Goal: Information Seeking & Learning: Learn about a topic

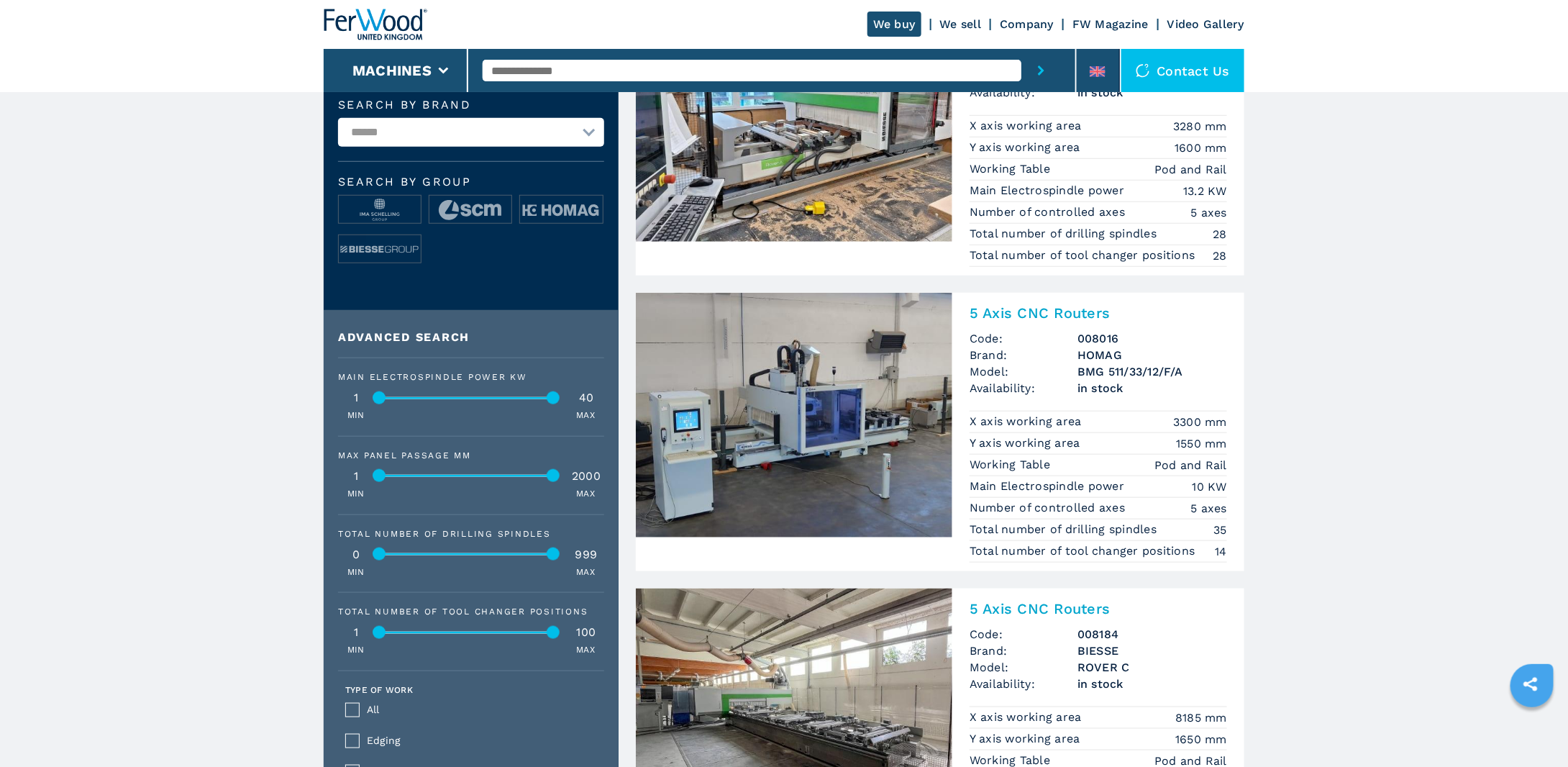
scroll to position [575, 0]
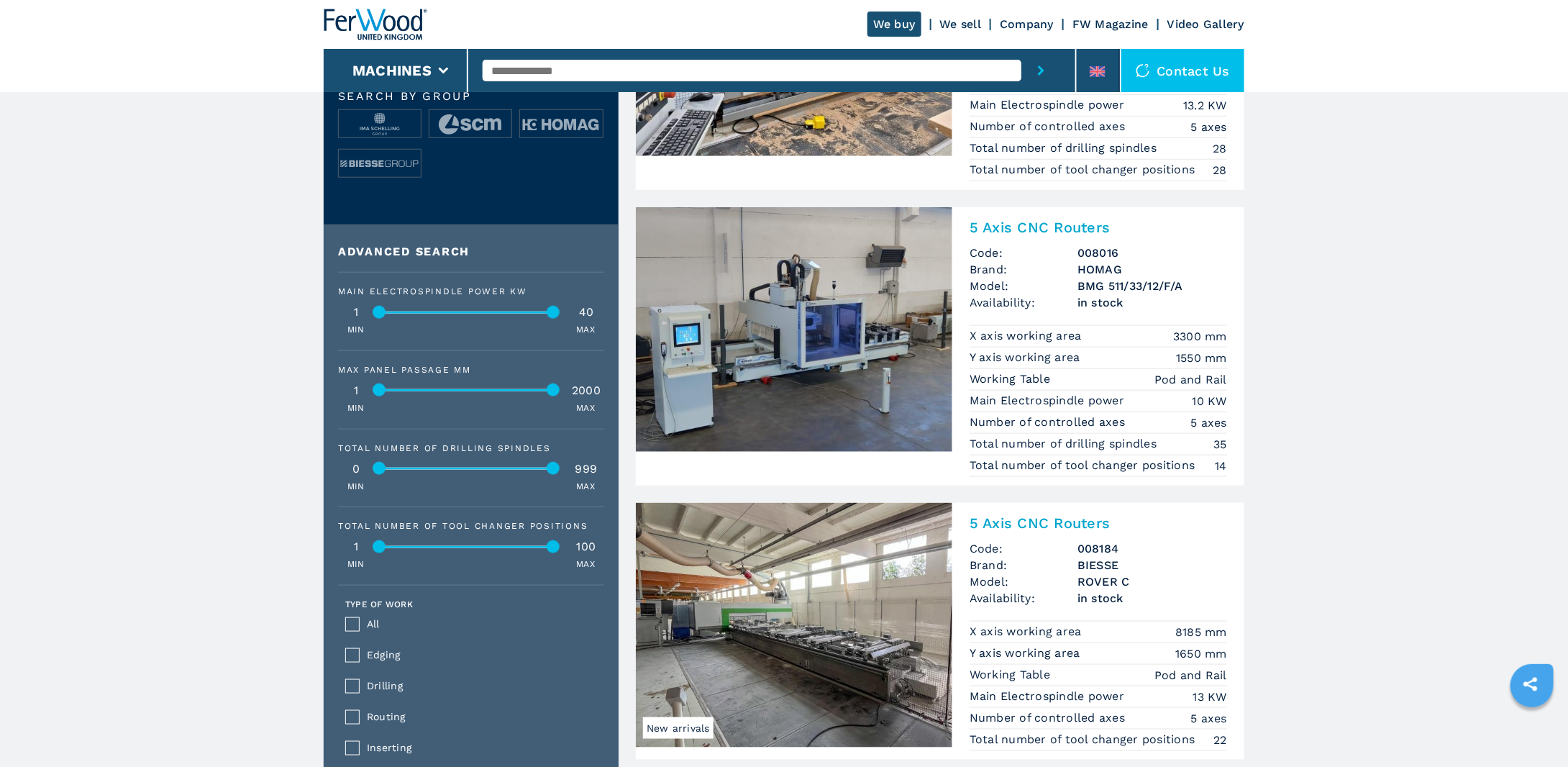
click at [1103, 222] on h2 "5 Axis CNC Routers" at bounding box center [1098, 227] width 258 height 17
click at [803, 316] on img at bounding box center [794, 329] width 316 height 244
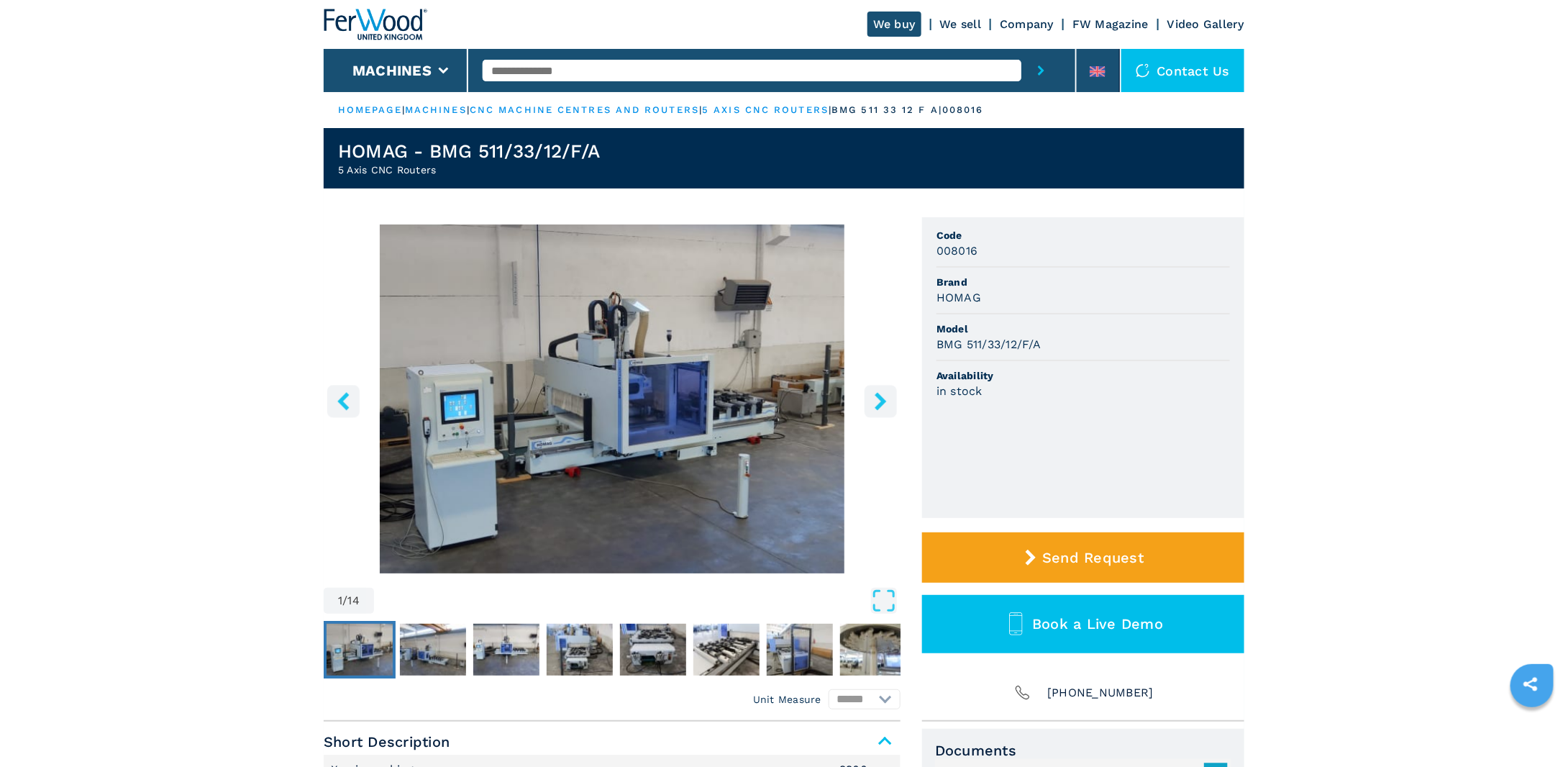
click at [589, 358] on img "Go to Slide 1" at bounding box center [612, 399] width 577 height 349
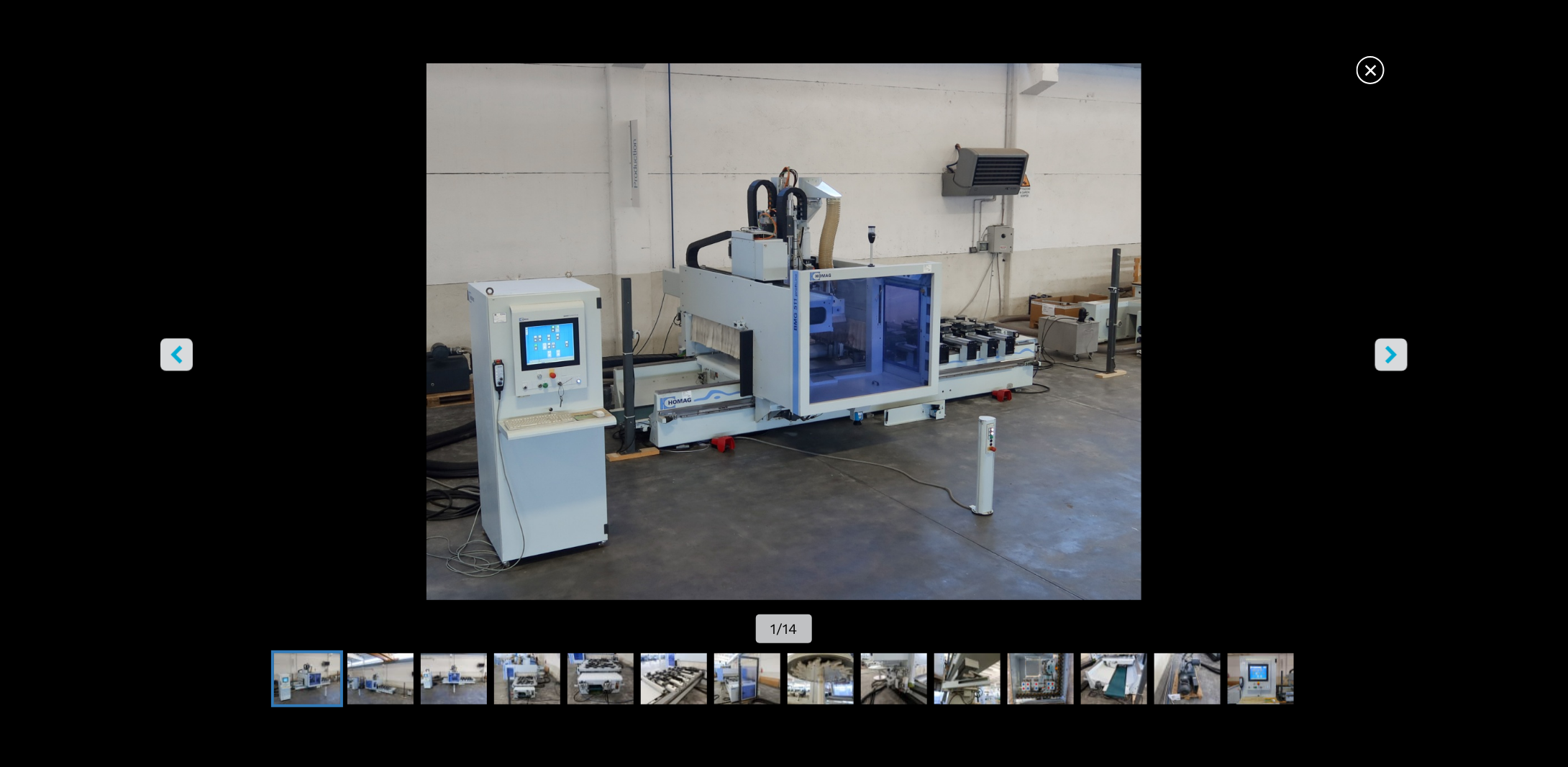
click at [1383, 349] on icon "right-button" at bounding box center [1391, 355] width 18 height 18
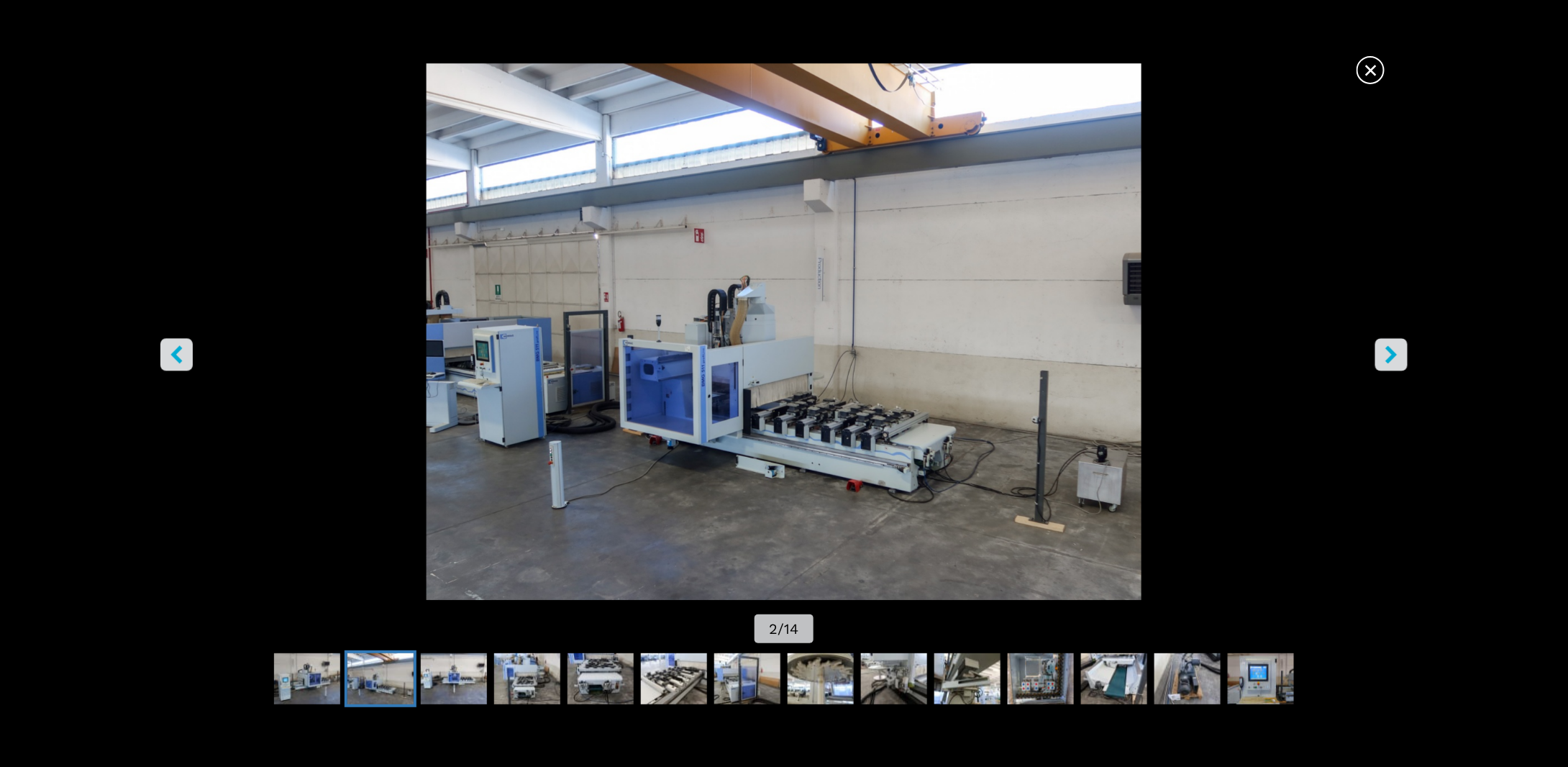
click at [1383, 349] on icon "right-button" at bounding box center [1391, 355] width 18 height 18
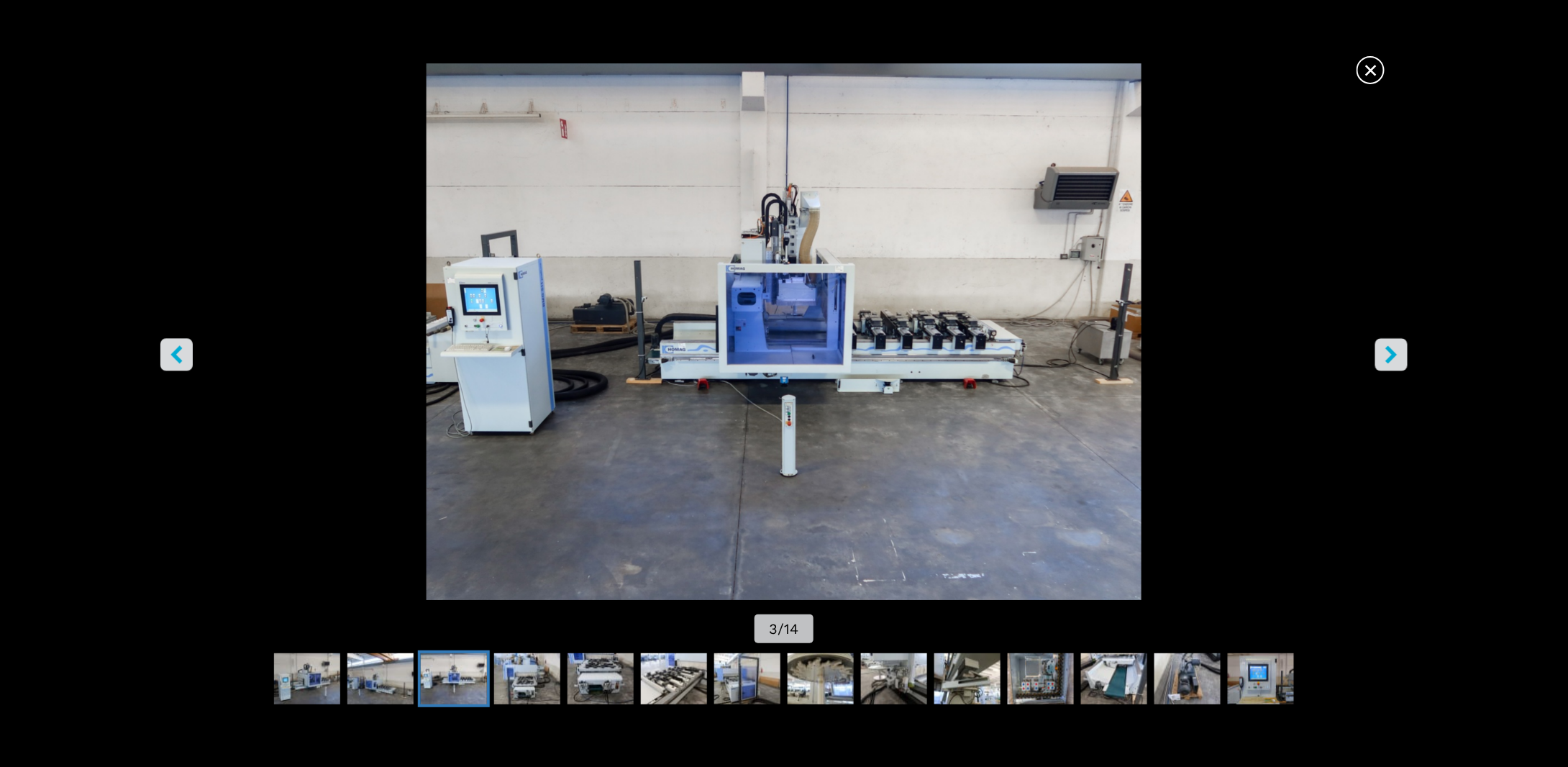
click at [1383, 349] on icon "right-button" at bounding box center [1391, 355] width 18 height 18
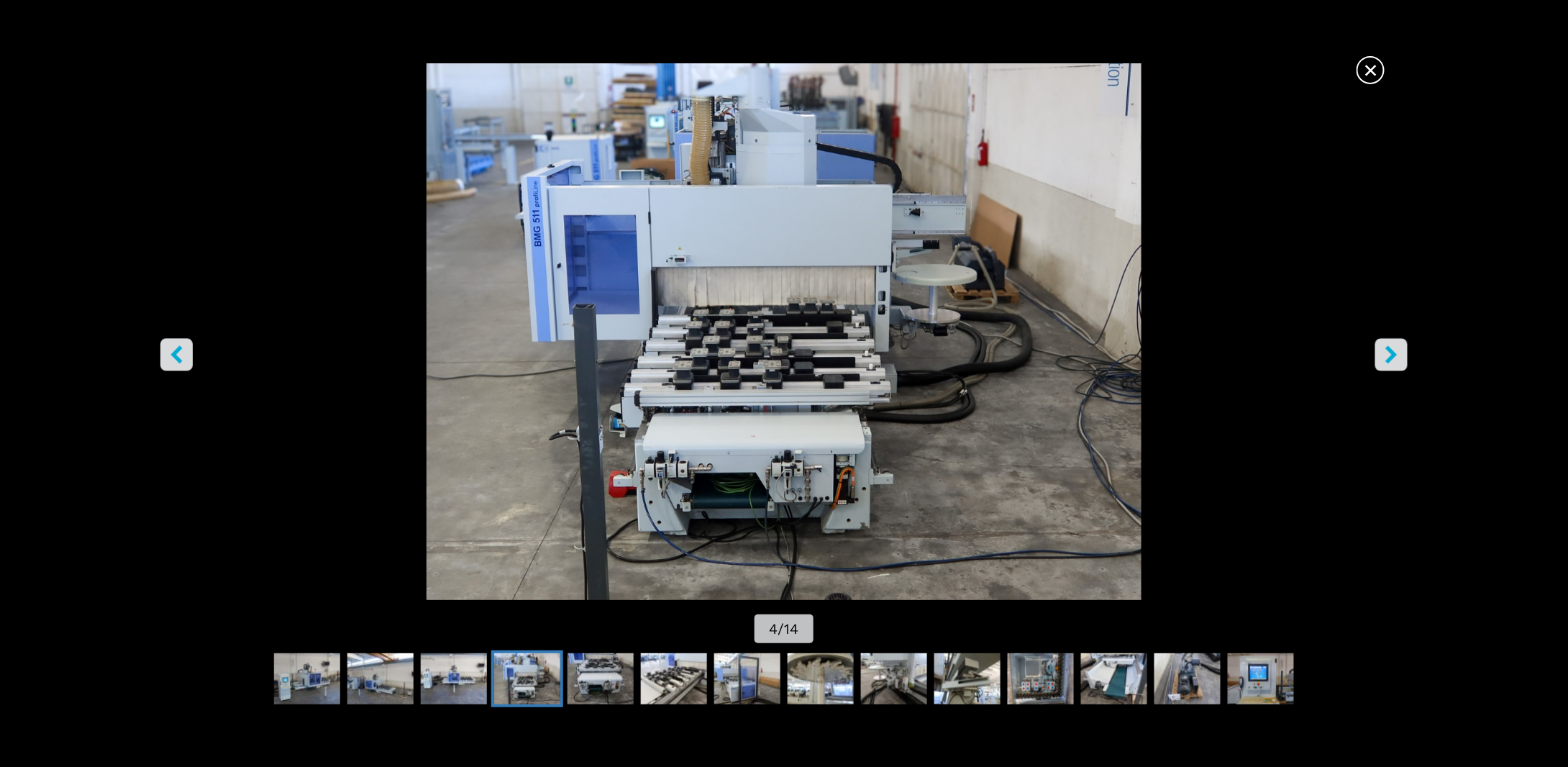
click at [1383, 349] on icon "right-button" at bounding box center [1391, 355] width 18 height 18
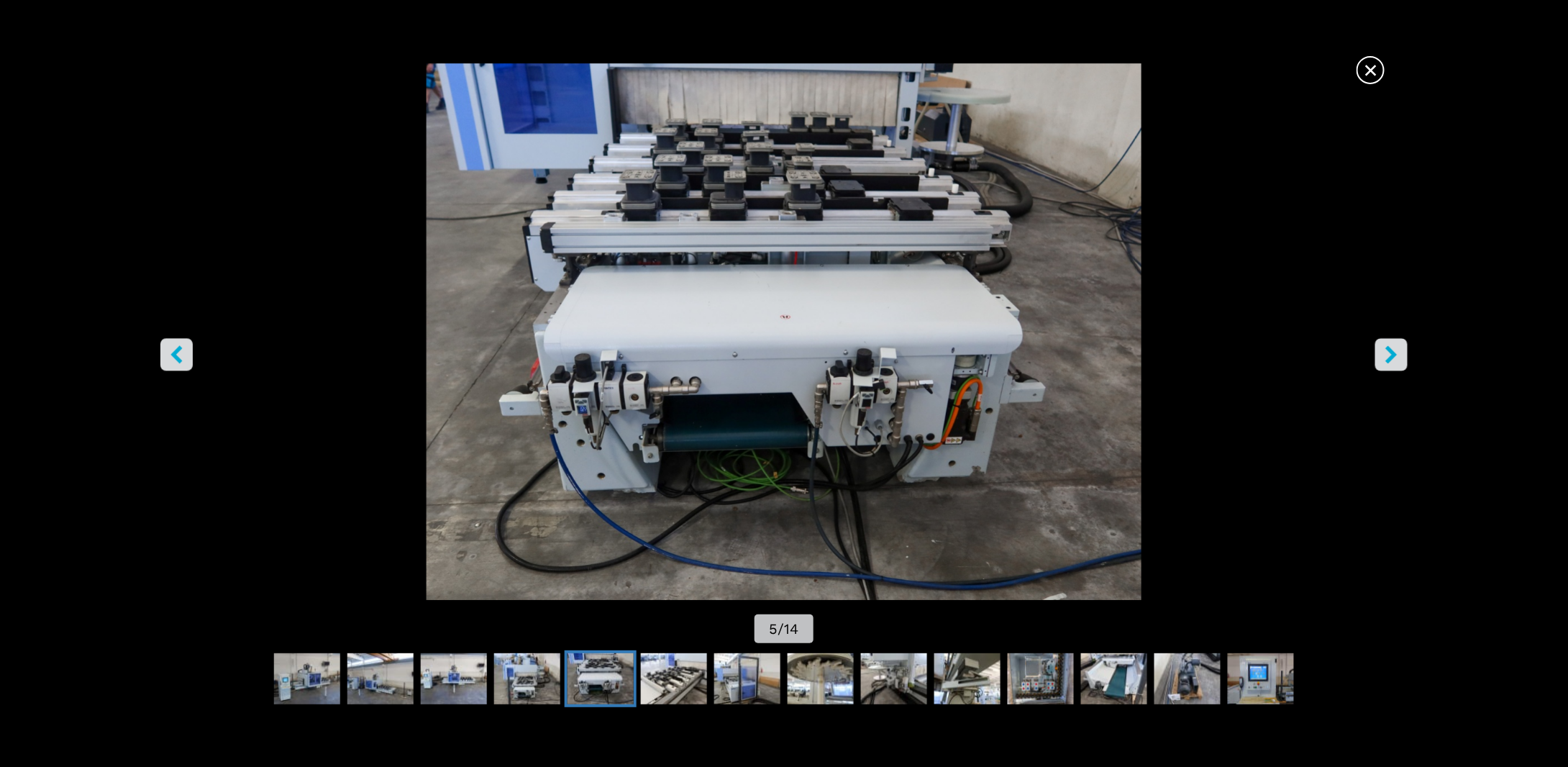
click at [1383, 349] on icon "right-button" at bounding box center [1391, 355] width 18 height 18
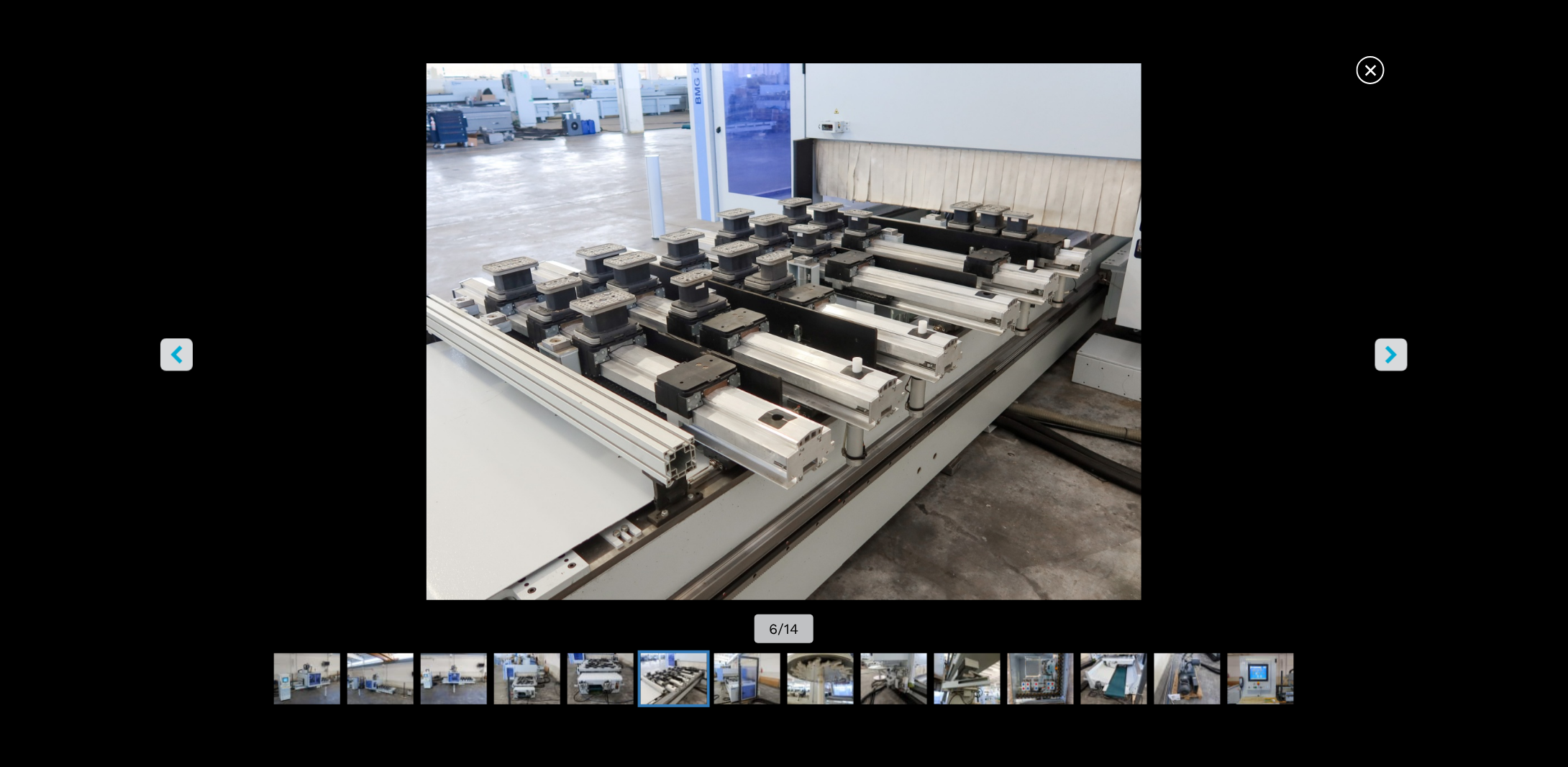
click at [1383, 349] on icon "right-button" at bounding box center [1391, 355] width 18 height 18
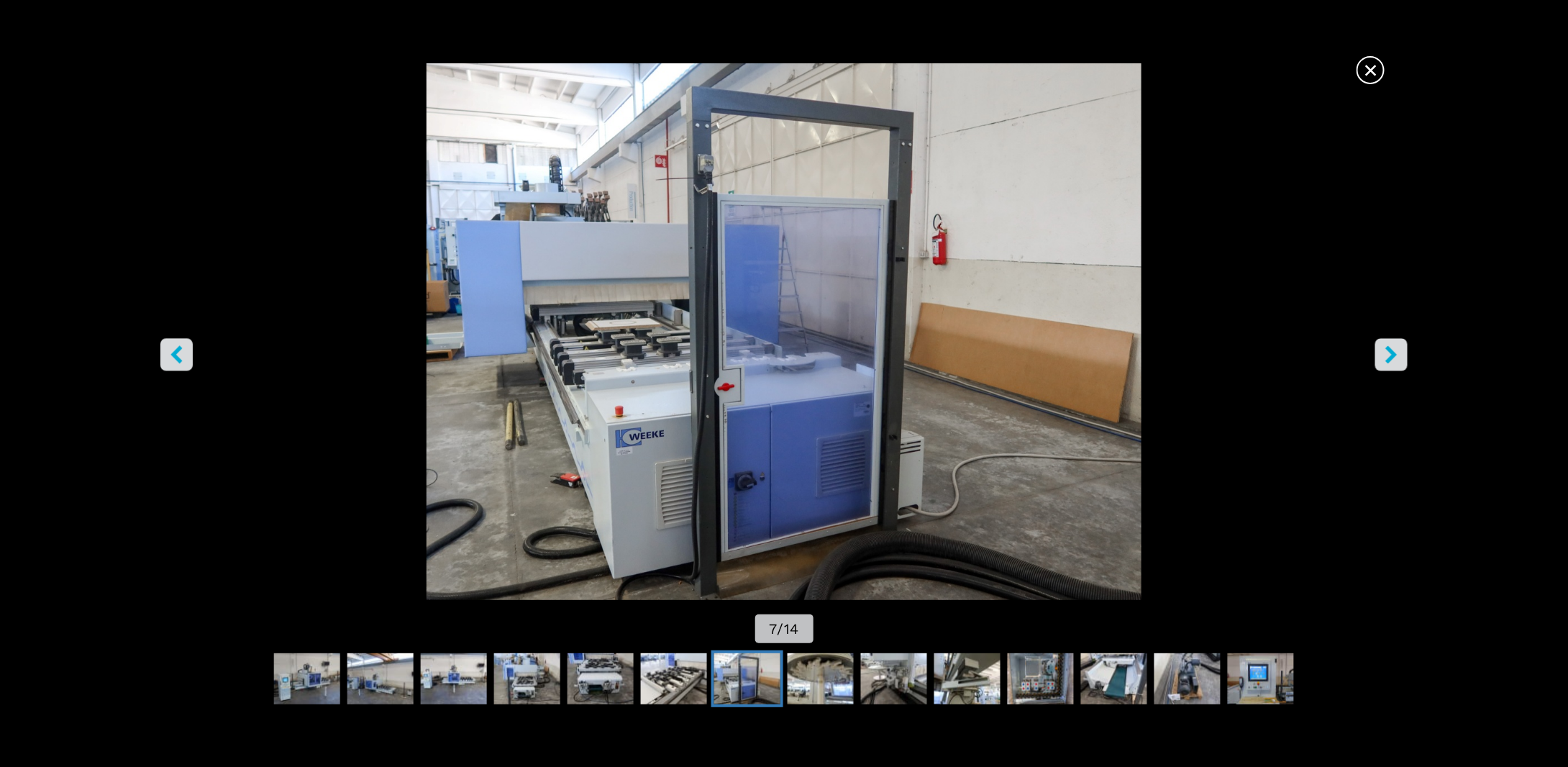
click at [1383, 349] on icon "right-button" at bounding box center [1391, 355] width 18 height 18
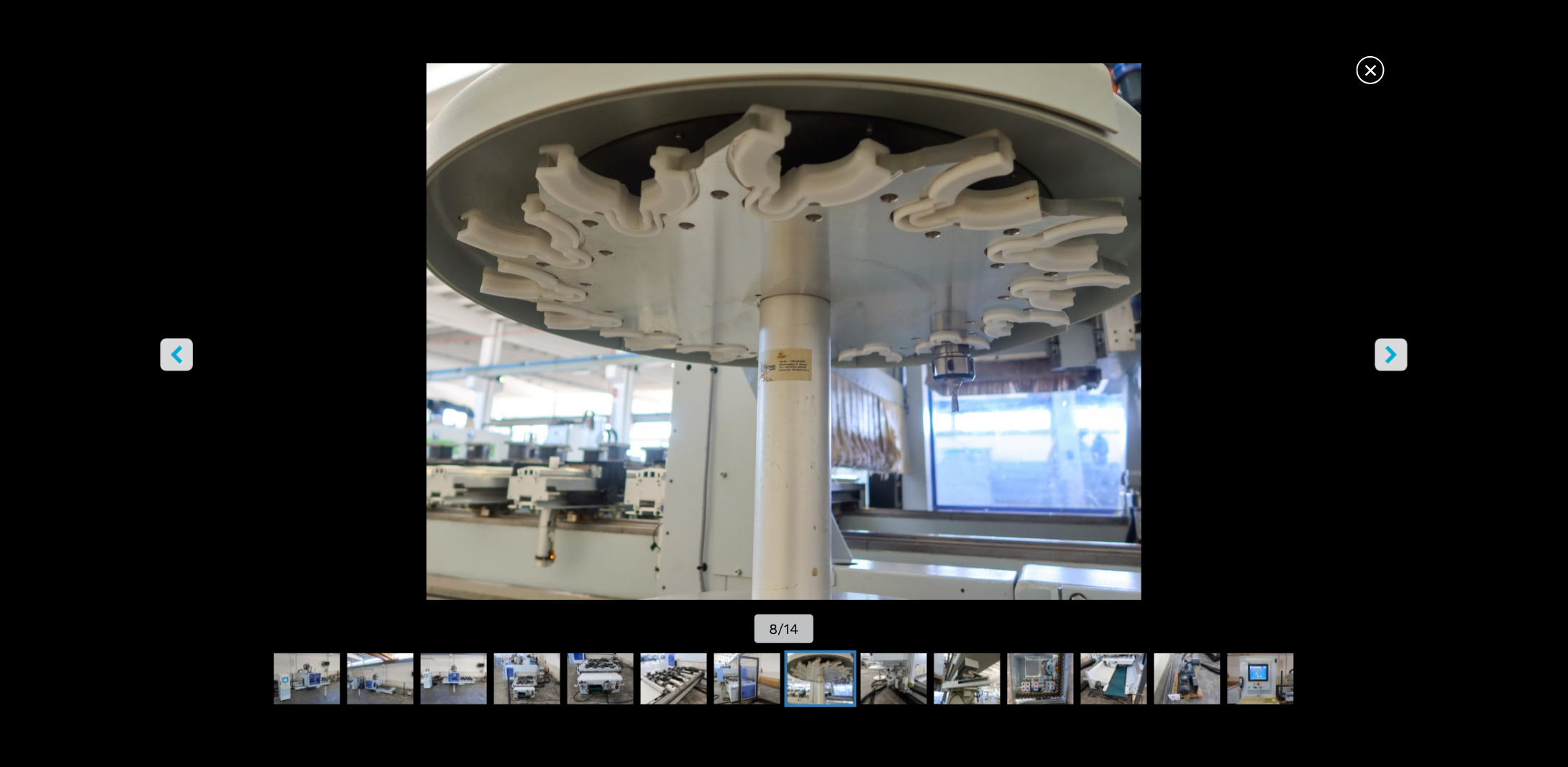
click at [1383, 349] on icon "right-button" at bounding box center [1391, 355] width 18 height 18
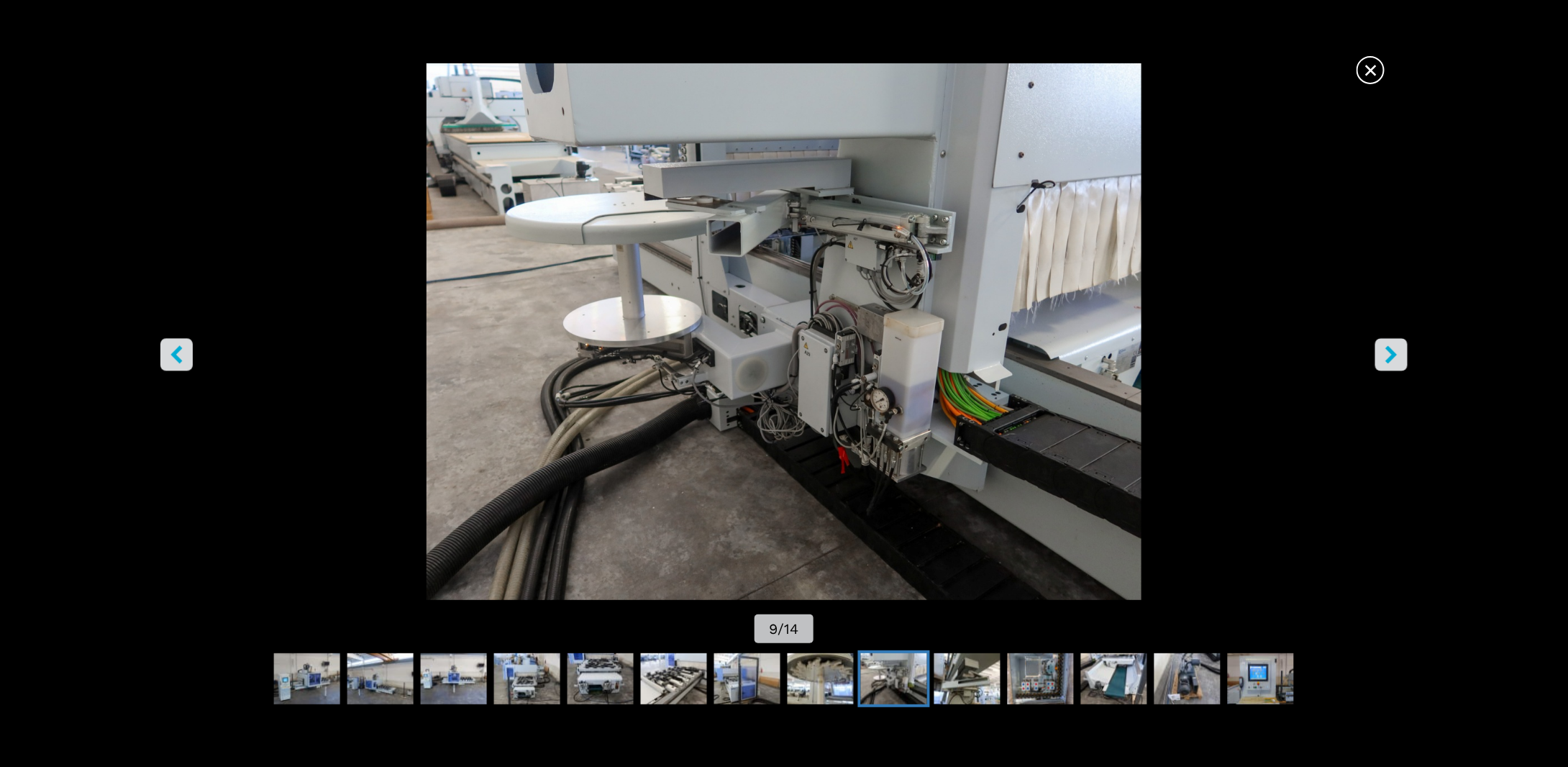
click at [1383, 349] on icon "right-button" at bounding box center [1391, 355] width 18 height 18
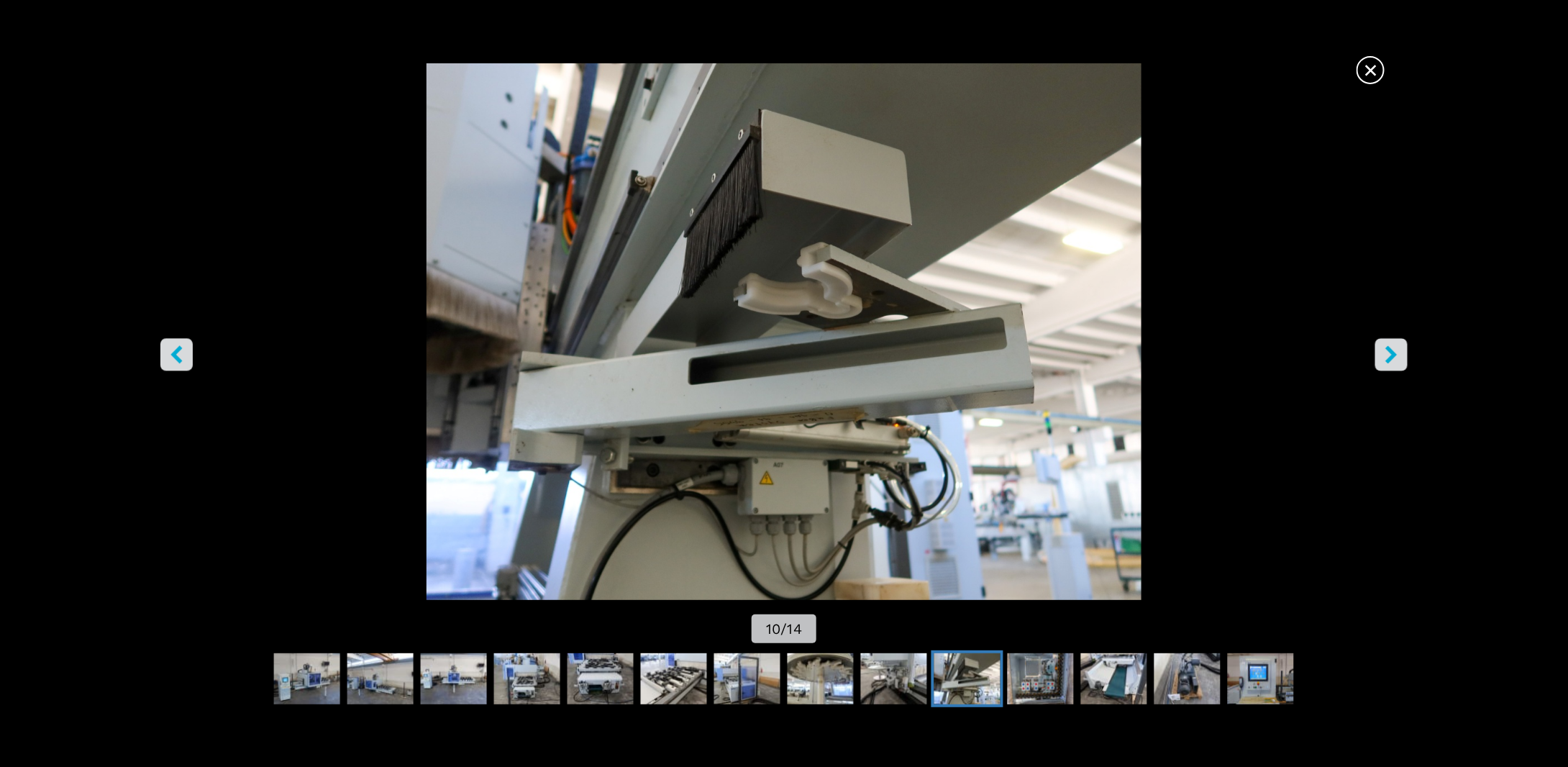
click at [1383, 349] on icon "right-button" at bounding box center [1391, 355] width 18 height 18
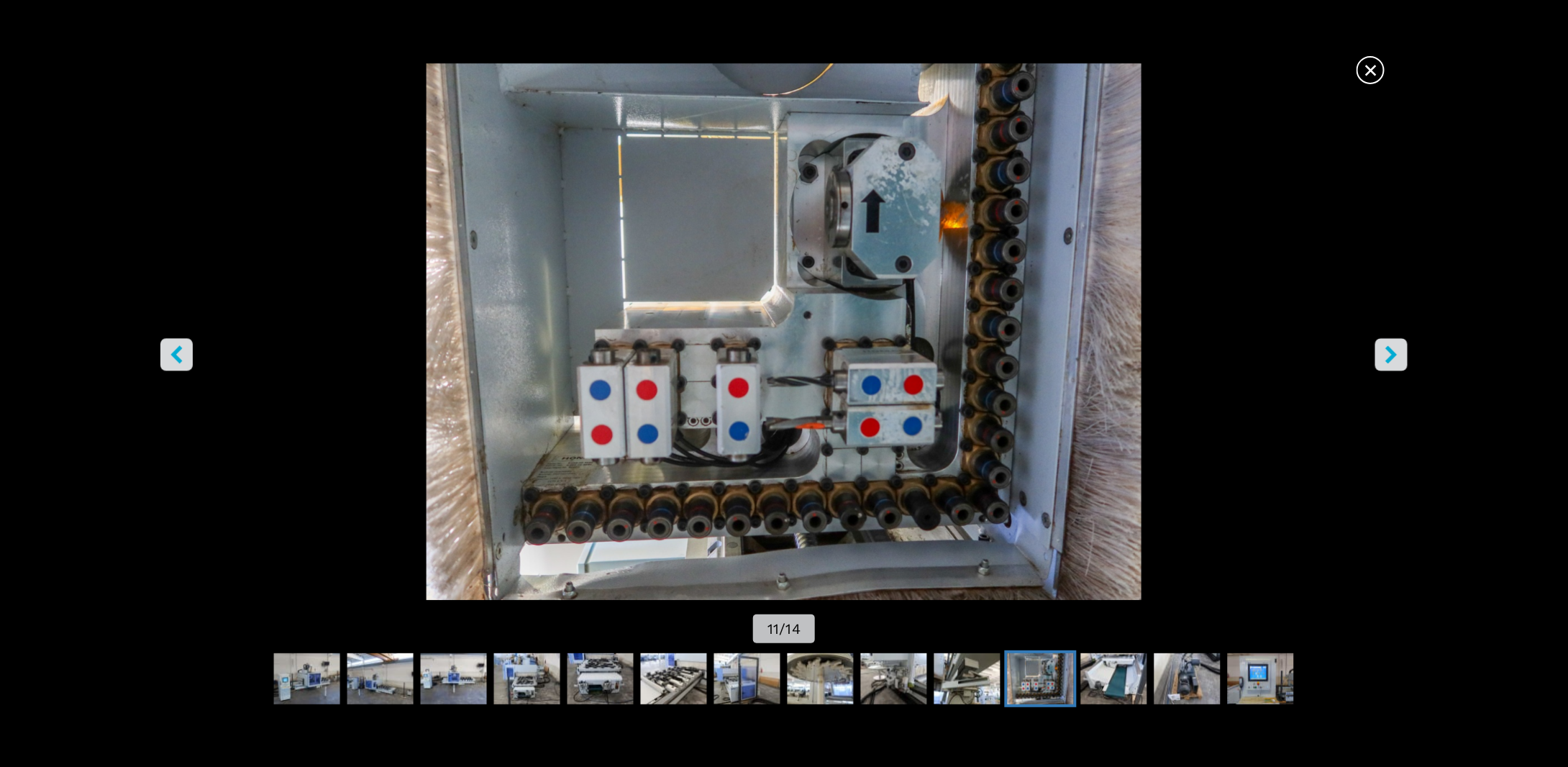
click at [1393, 344] on button "right-button" at bounding box center [1392, 355] width 33 height 33
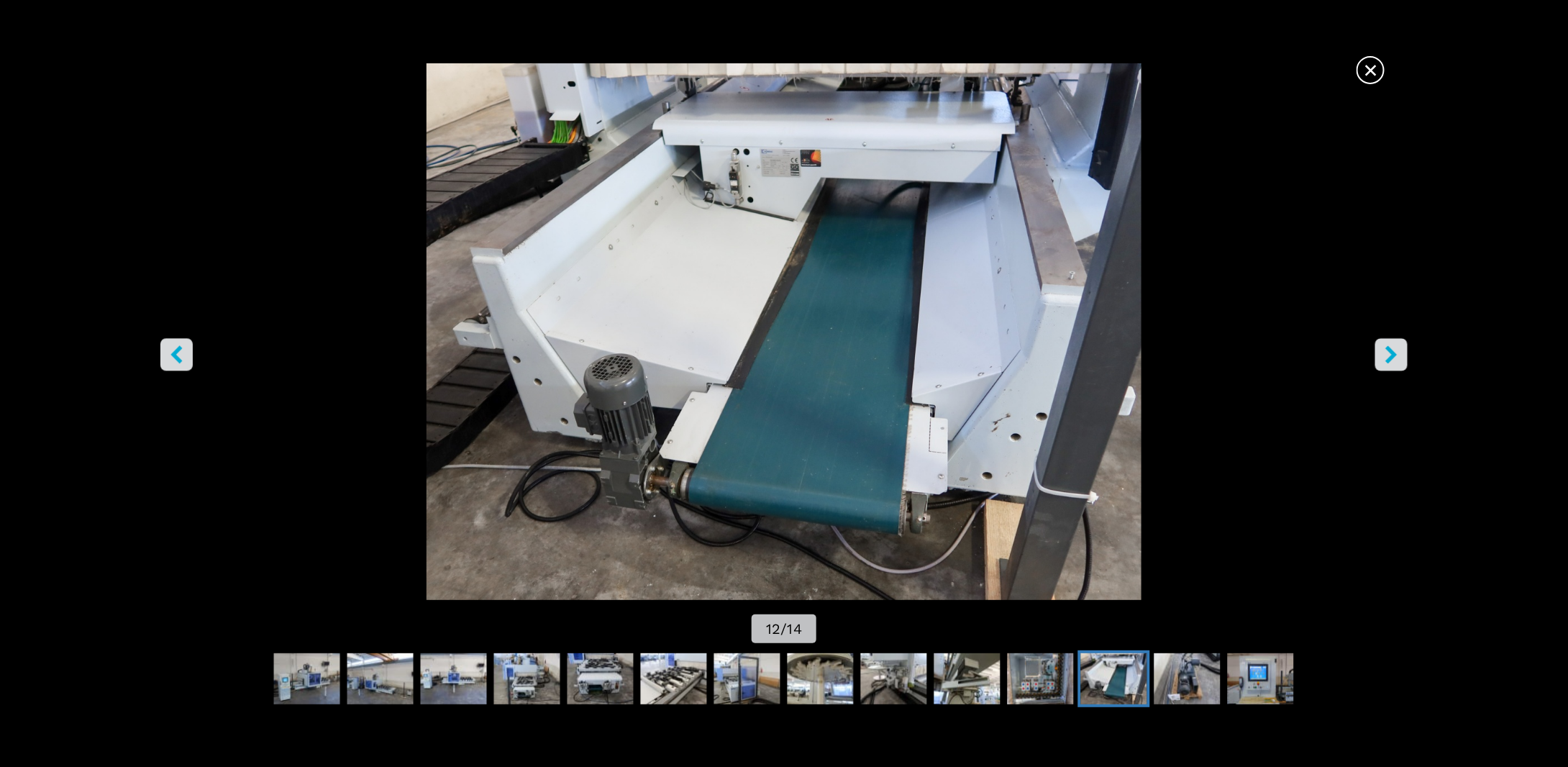
click at [1391, 341] on button "right-button" at bounding box center [1392, 355] width 33 height 33
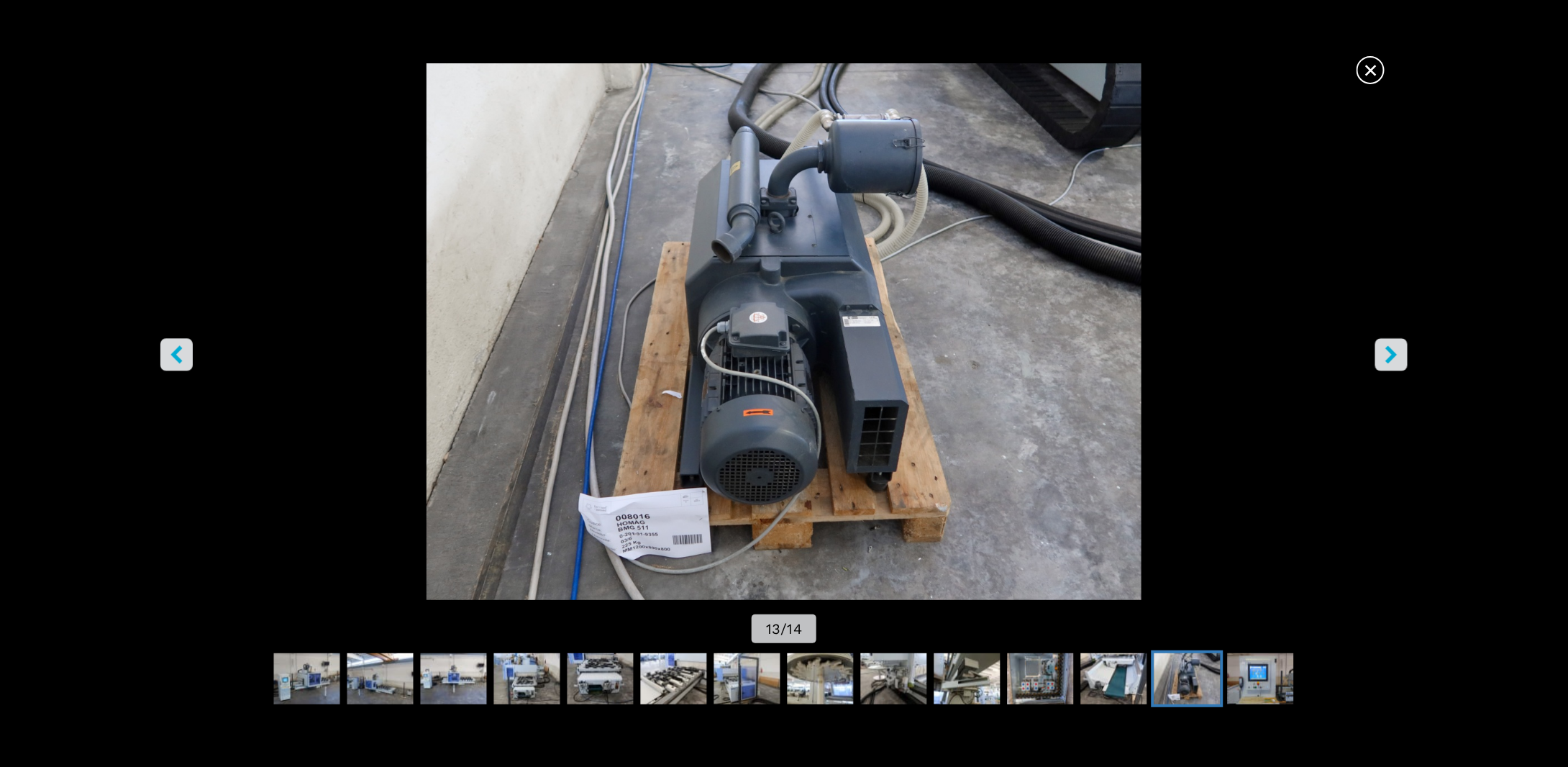
click at [1391, 341] on button "right-button" at bounding box center [1392, 355] width 33 height 33
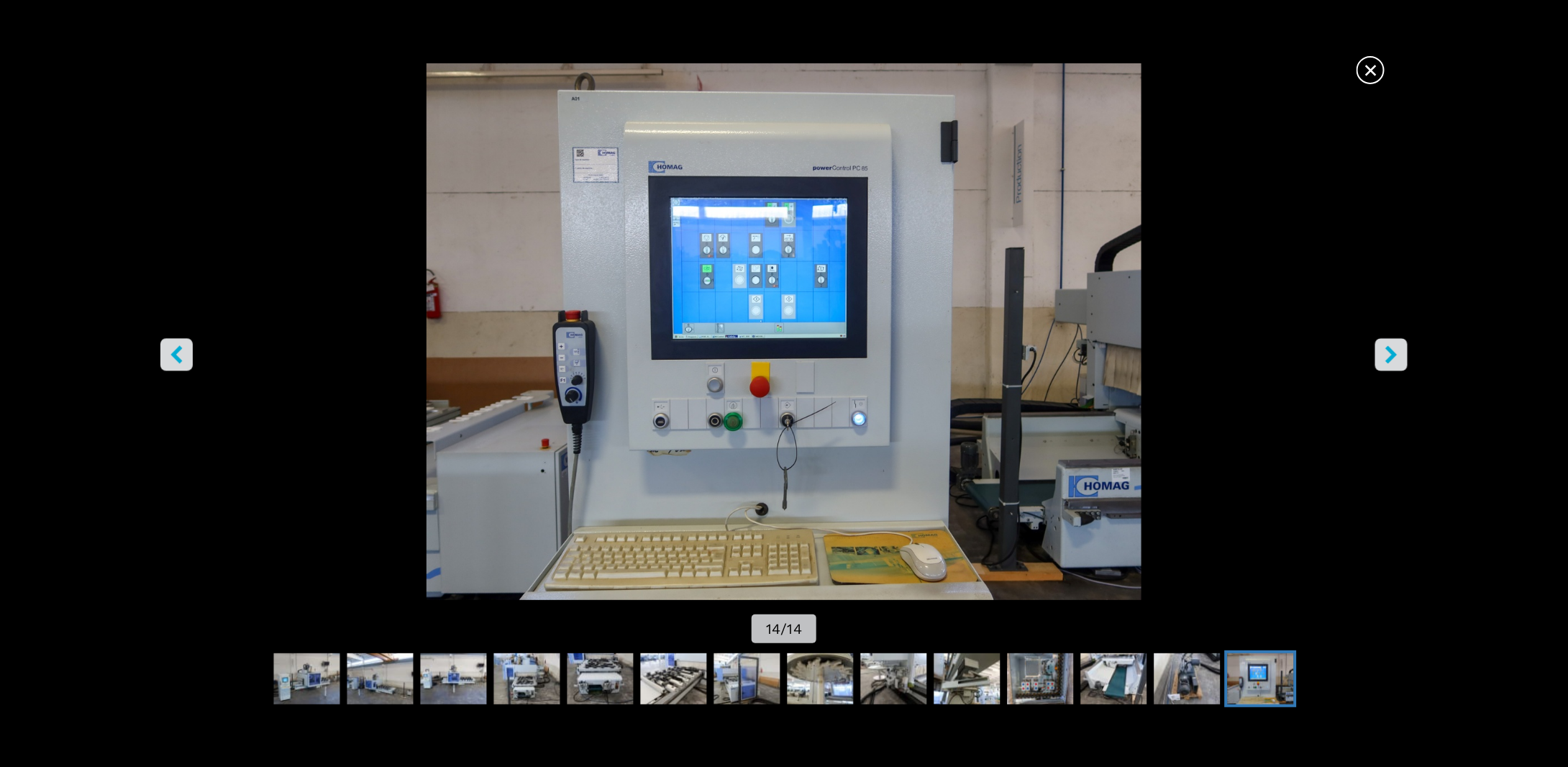
click at [1391, 341] on button "right-button" at bounding box center [1392, 355] width 33 height 33
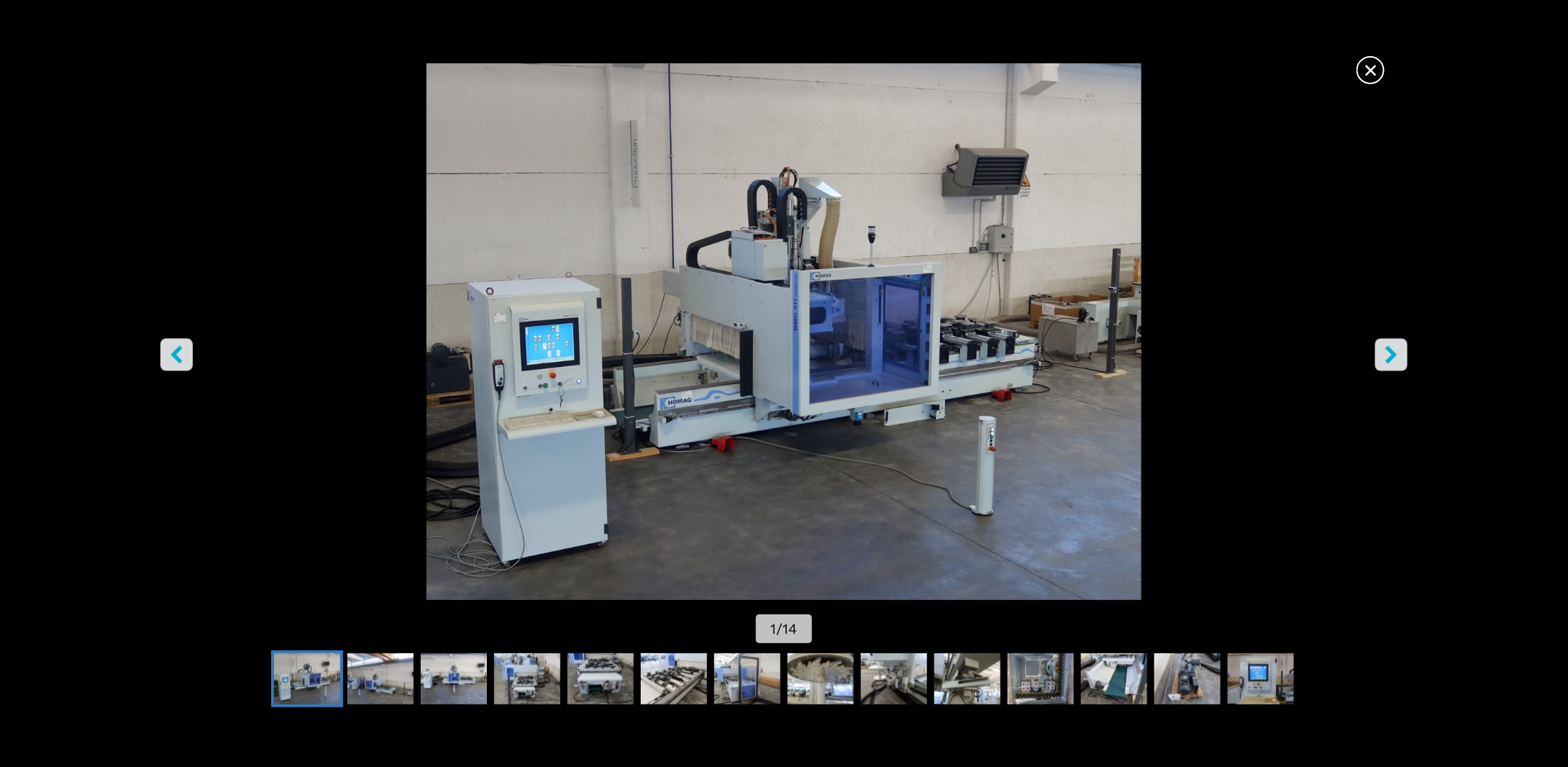
click at [1391, 341] on button "right-button" at bounding box center [1392, 355] width 33 height 33
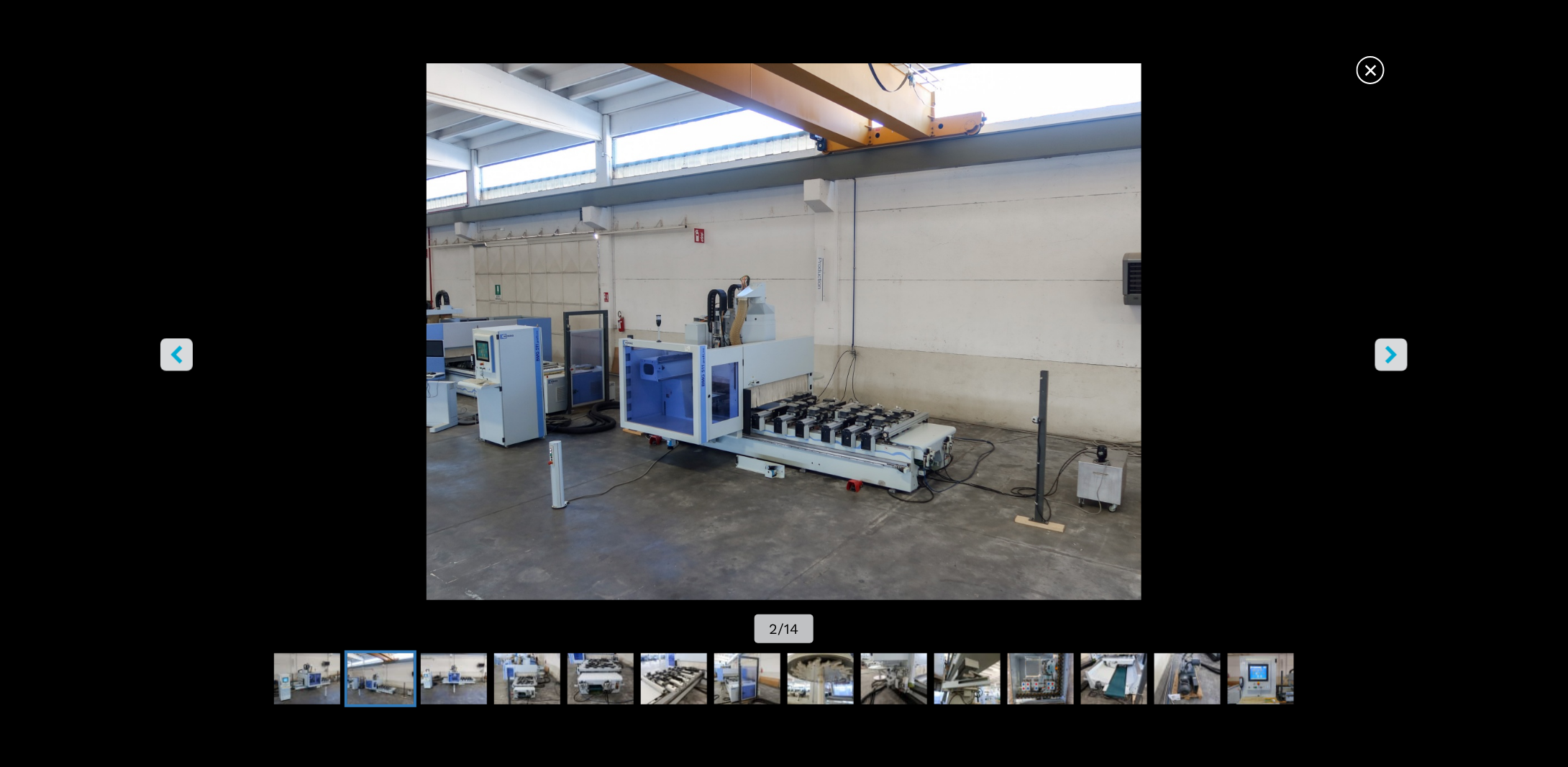
click at [1378, 76] on span "×" at bounding box center [1371, 67] width 25 height 25
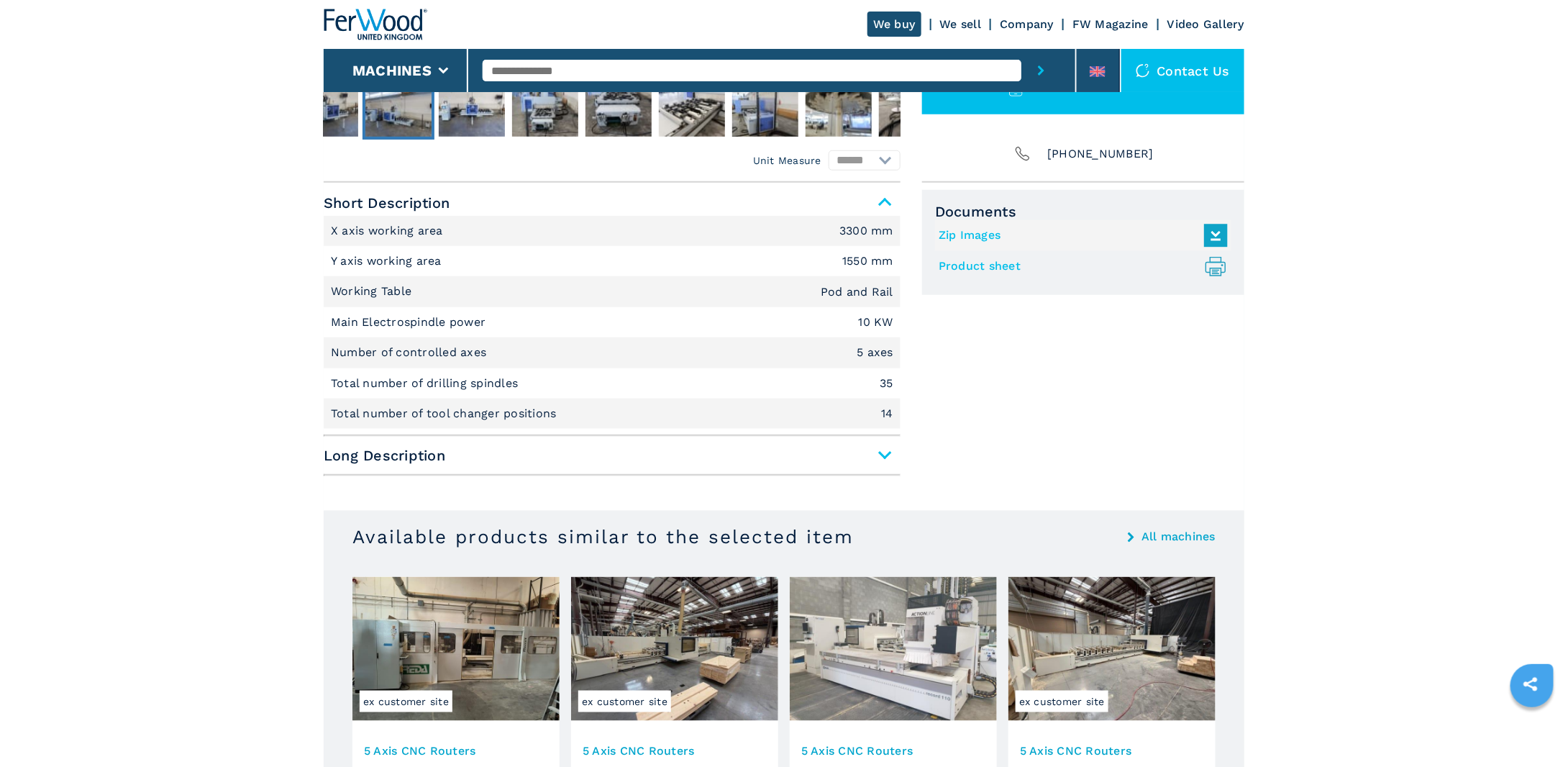
scroll to position [575, 0]
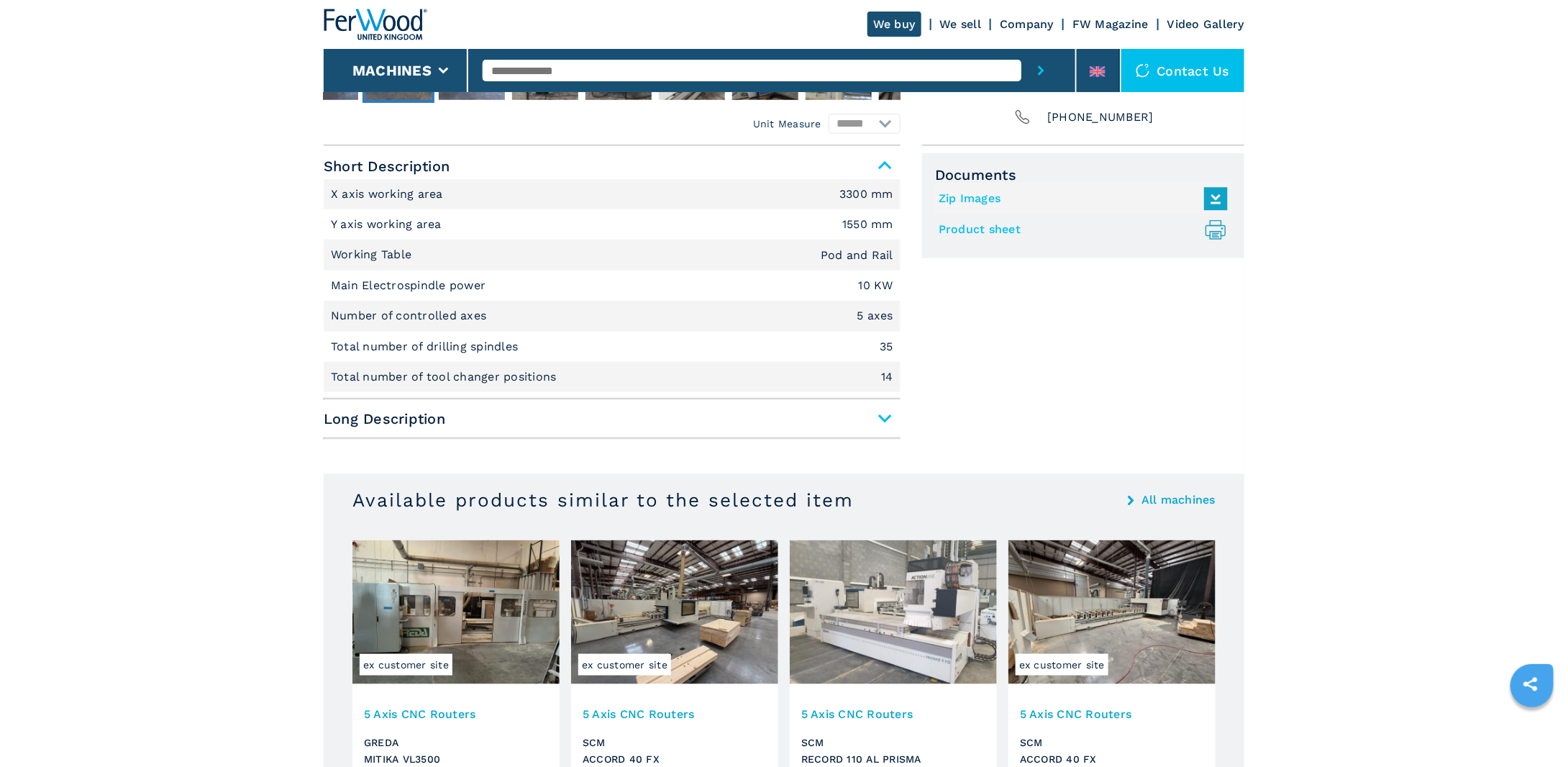
click at [579, 414] on span "Long Description" at bounding box center [612, 418] width 577 height 26
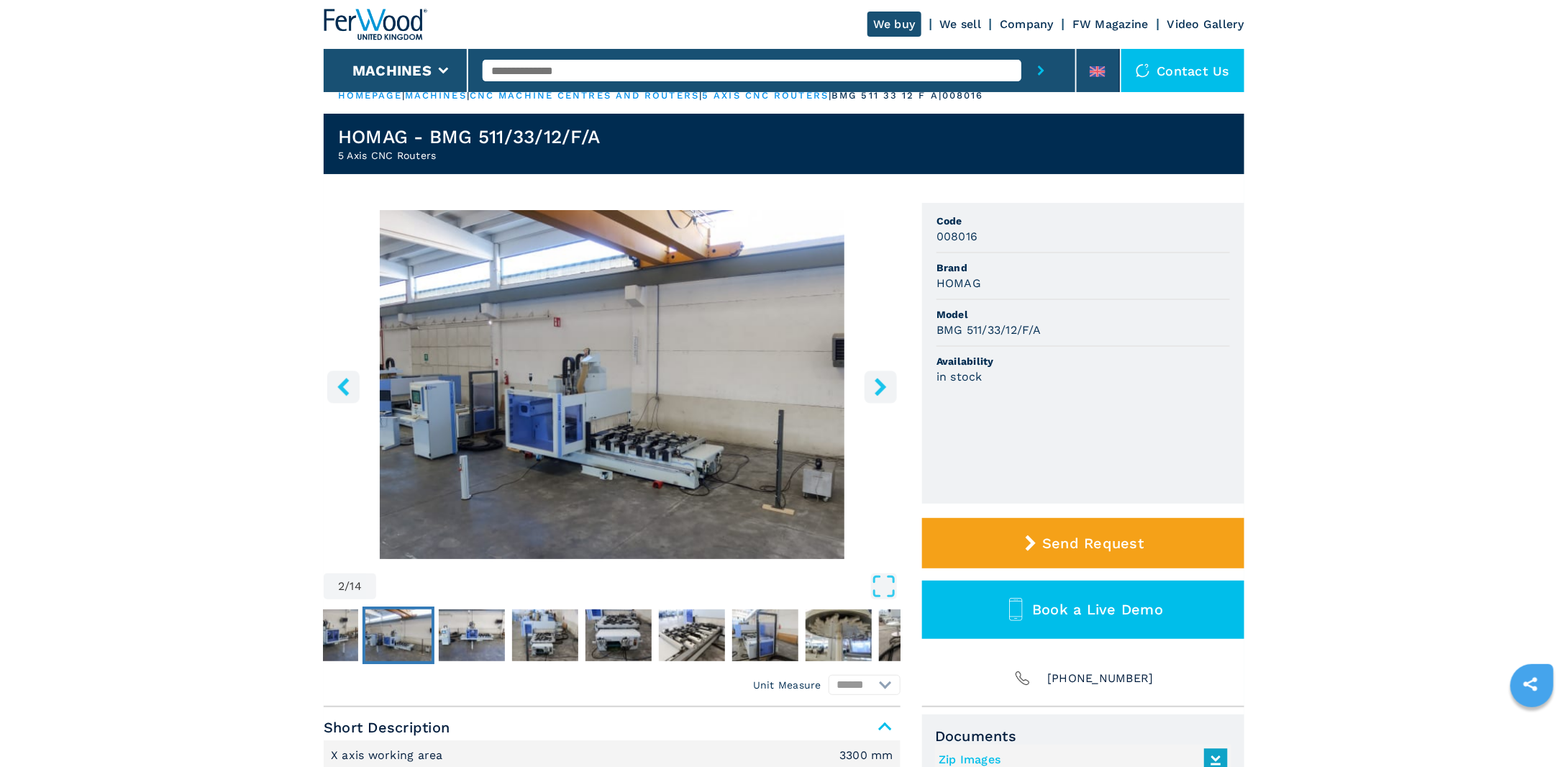
scroll to position [0, 0]
